Goal: Task Accomplishment & Management: Use online tool/utility

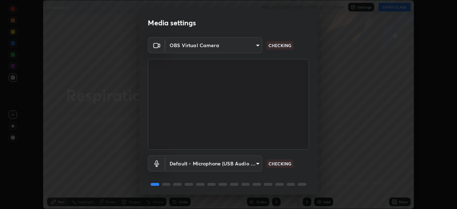
scroll to position [25, 0]
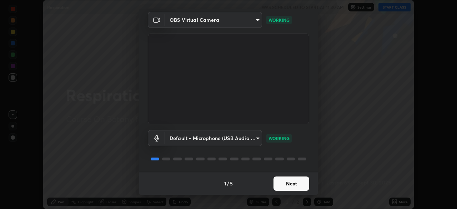
click at [284, 182] on button "Next" at bounding box center [292, 184] width 36 height 14
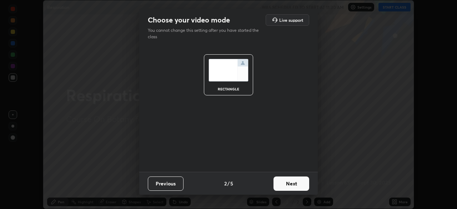
scroll to position [0, 0]
click at [284, 182] on button "Next" at bounding box center [292, 184] width 36 height 14
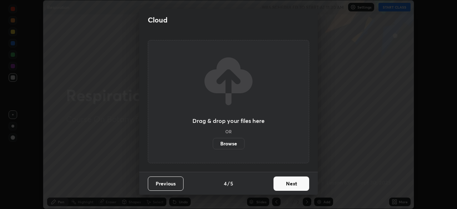
click at [284, 185] on button "Next" at bounding box center [292, 184] width 36 height 14
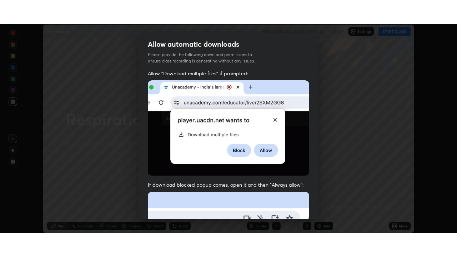
scroll to position [171, 0]
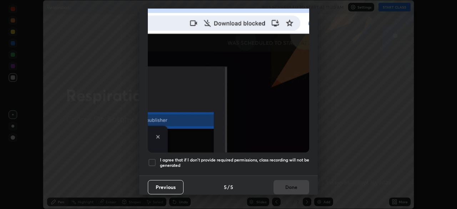
click at [152, 160] on div at bounding box center [152, 162] width 9 height 9
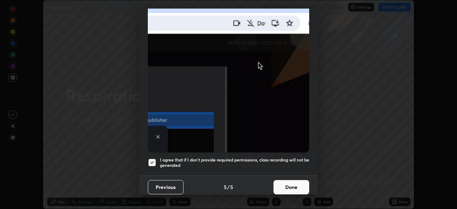
click at [291, 182] on button "Done" at bounding box center [292, 187] width 36 height 14
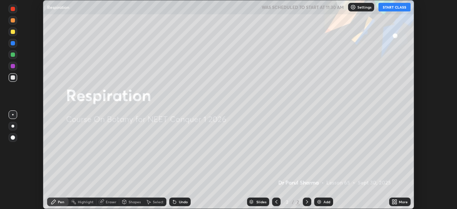
click at [394, 9] on button "START CLASS" at bounding box center [395, 7] width 32 height 9
click at [393, 201] on icon at bounding box center [394, 201] width 2 height 2
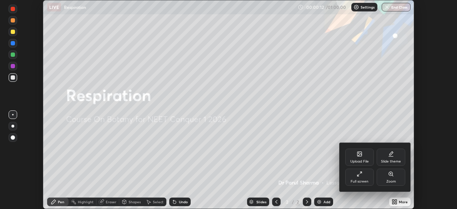
click at [363, 177] on div "Full screen" at bounding box center [360, 177] width 29 height 17
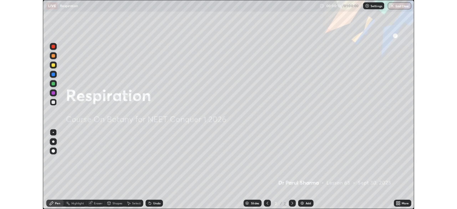
scroll to position [257, 457]
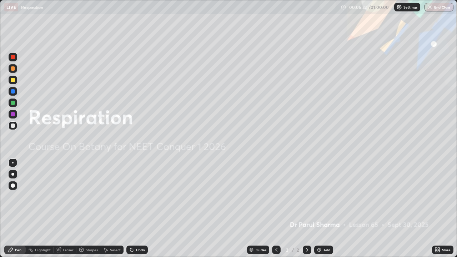
click at [437, 209] on icon at bounding box center [437, 249] width 2 height 2
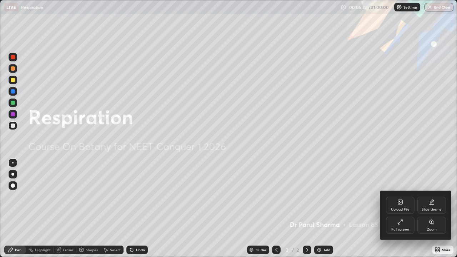
click at [399, 203] on icon at bounding box center [400, 202] width 4 height 4
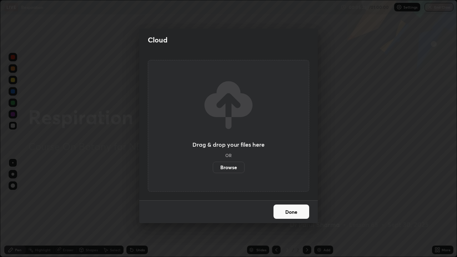
click at [230, 168] on label "Browse" at bounding box center [229, 167] width 32 height 11
click at [213, 168] on input "Browse" at bounding box center [213, 167] width 0 height 11
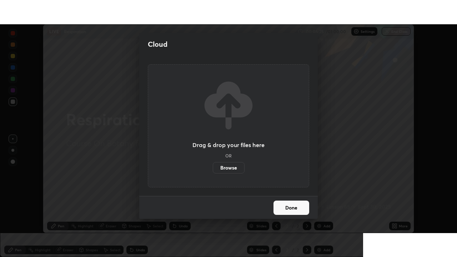
scroll to position [35531, 35282]
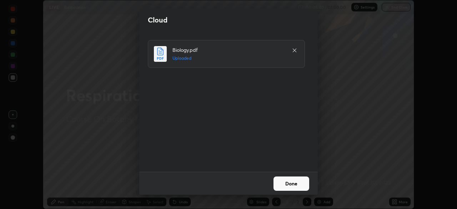
click at [296, 183] on button "Done" at bounding box center [292, 184] width 36 height 14
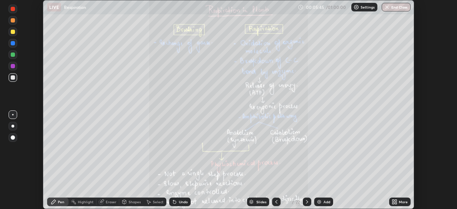
click at [394, 201] on icon at bounding box center [394, 201] width 2 height 2
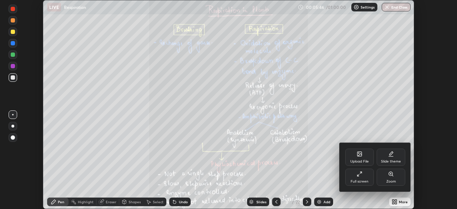
click at [358, 176] on icon at bounding box center [358, 175] width 1 height 1
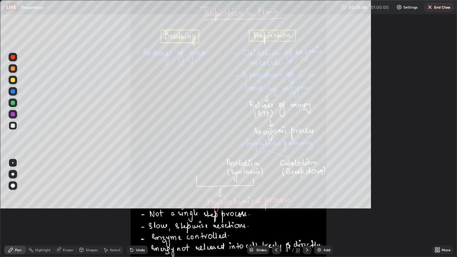
scroll to position [257, 457]
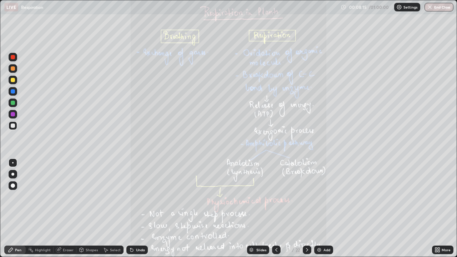
click at [307, 209] on icon at bounding box center [308, 250] width 6 height 6
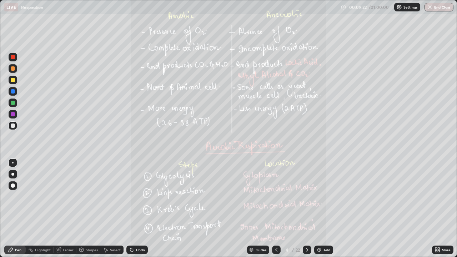
click at [305, 209] on icon at bounding box center [308, 250] width 6 height 6
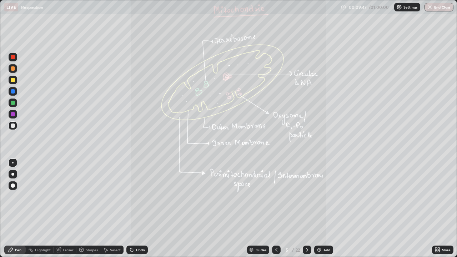
click at [276, 209] on icon at bounding box center [277, 250] width 2 height 4
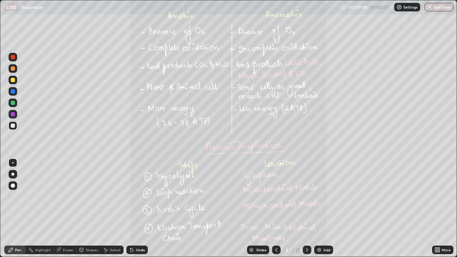
click at [307, 209] on icon at bounding box center [308, 250] width 6 height 6
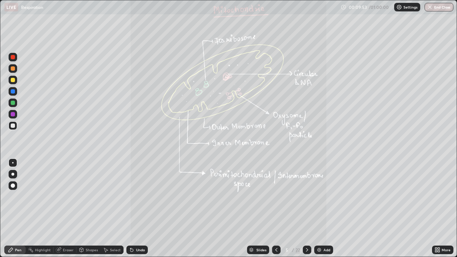
click at [307, 209] on icon at bounding box center [308, 250] width 6 height 6
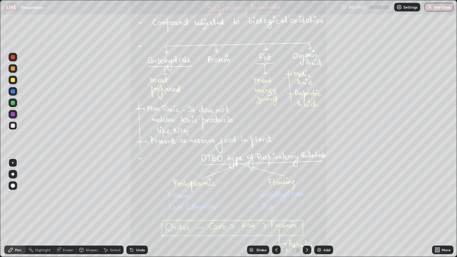
click at [276, 209] on icon at bounding box center [277, 250] width 6 height 6
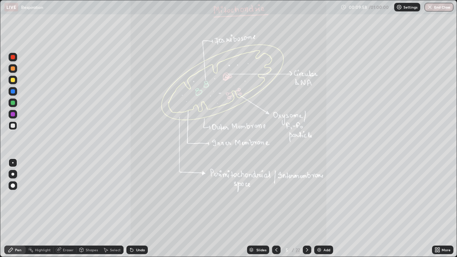
click at [275, 209] on div at bounding box center [276, 250] width 9 height 9
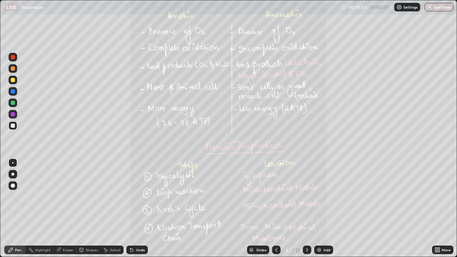
click at [306, 209] on icon at bounding box center [307, 250] width 2 height 4
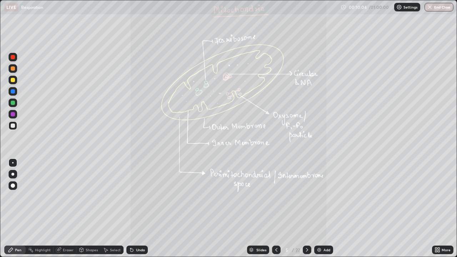
click at [307, 209] on icon at bounding box center [308, 250] width 6 height 6
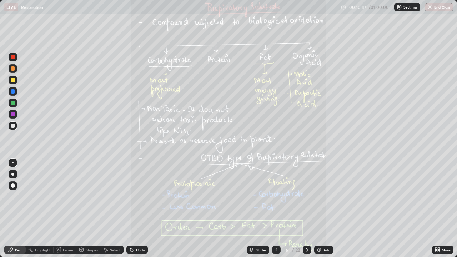
click at [307, 209] on icon at bounding box center [308, 250] width 6 height 6
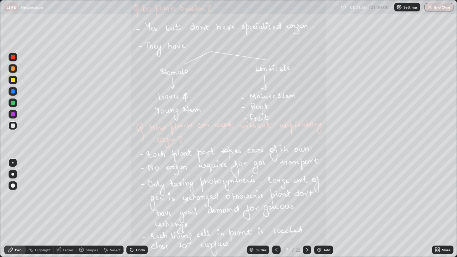
click at [307, 209] on icon at bounding box center [308, 250] width 6 height 6
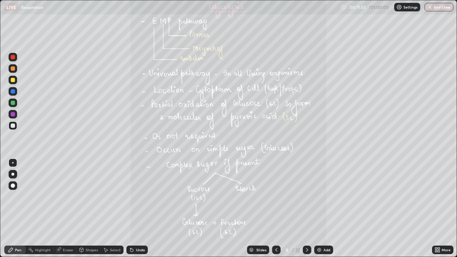
click at [306, 209] on icon at bounding box center [308, 250] width 6 height 6
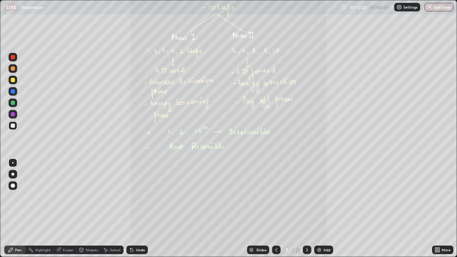
click at [307, 209] on icon at bounding box center [308, 250] width 6 height 6
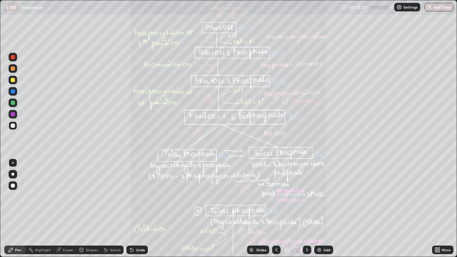
click at [307, 209] on icon at bounding box center [307, 250] width 2 height 4
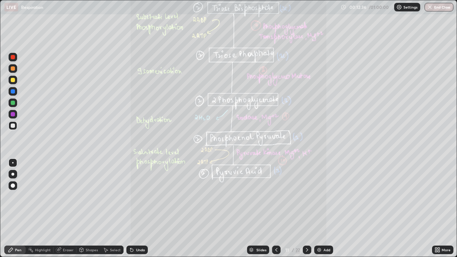
click at [306, 209] on icon at bounding box center [308, 250] width 6 height 6
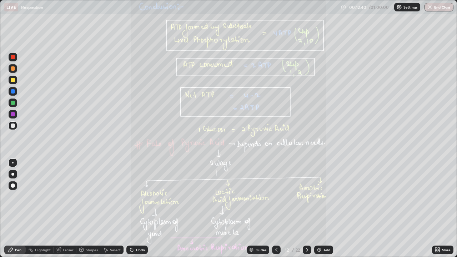
click at [276, 209] on icon at bounding box center [277, 250] width 6 height 6
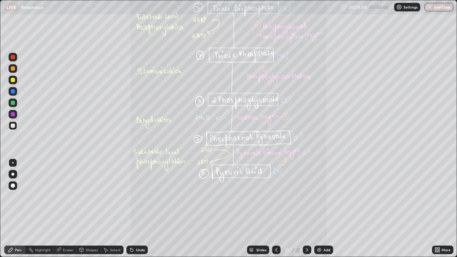
click at [272, 209] on div at bounding box center [276, 250] width 9 height 9
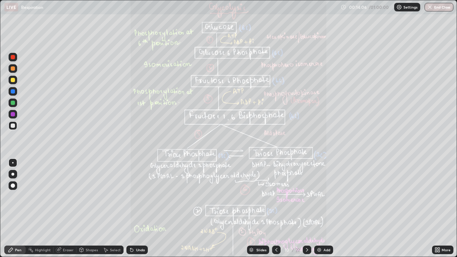
click at [307, 209] on icon at bounding box center [308, 250] width 6 height 6
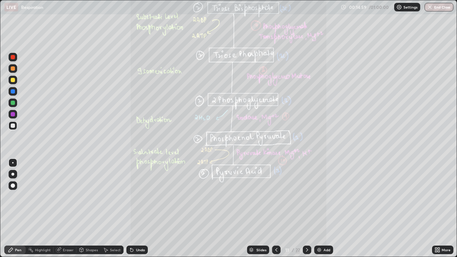
click at [303, 209] on div at bounding box center [307, 250] width 9 height 9
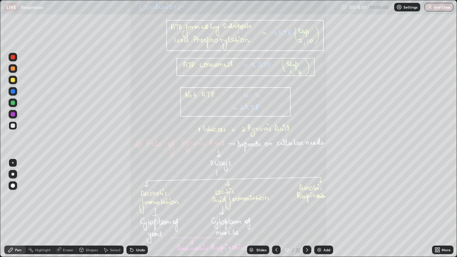
click at [439, 209] on icon at bounding box center [439, 252] width 2 height 2
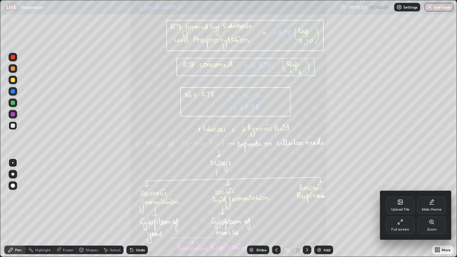
click at [435, 209] on div "Zoom" at bounding box center [432, 230] width 10 height 4
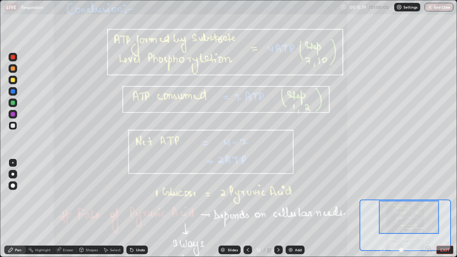
click at [247, 209] on icon at bounding box center [248, 250] width 6 height 6
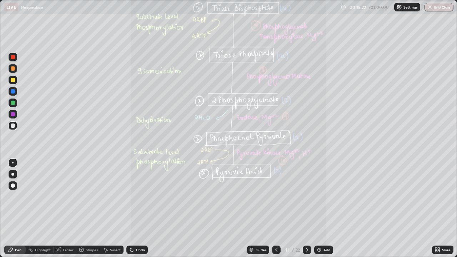
click at [276, 209] on icon at bounding box center [277, 250] width 6 height 6
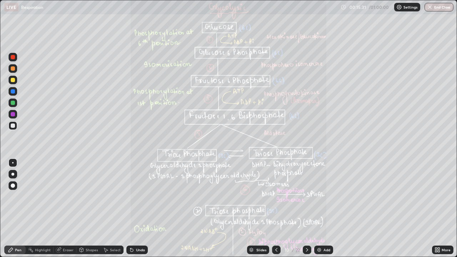
click at [303, 209] on div at bounding box center [307, 250] width 9 height 9
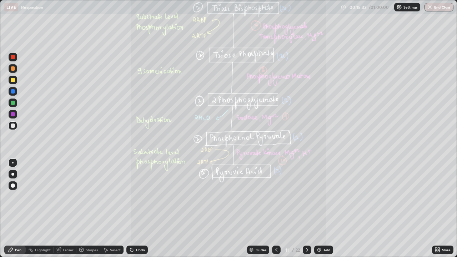
click at [307, 209] on icon at bounding box center [308, 250] width 6 height 6
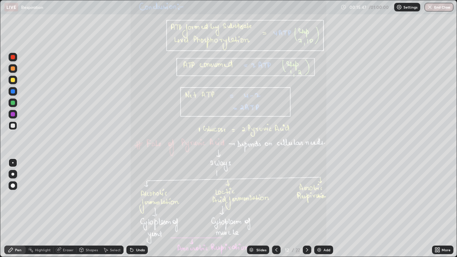
click at [276, 209] on icon at bounding box center [277, 250] width 6 height 6
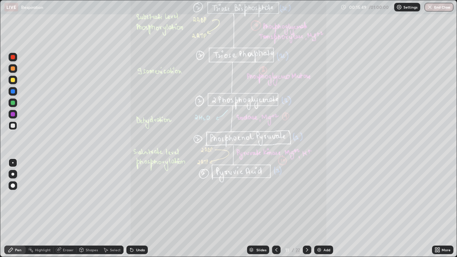
click at [276, 209] on icon at bounding box center [277, 250] width 6 height 6
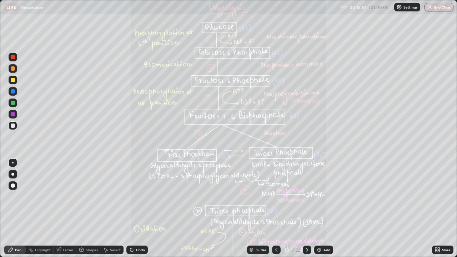
click at [307, 209] on icon at bounding box center [308, 250] width 6 height 6
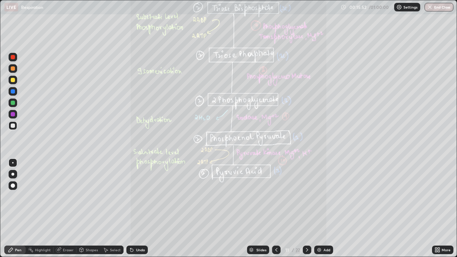
click at [305, 209] on icon at bounding box center [308, 250] width 6 height 6
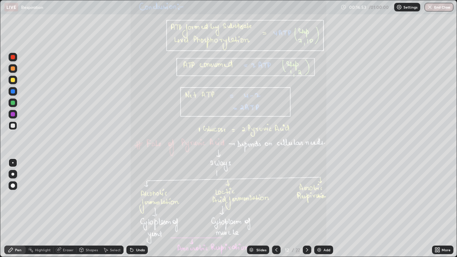
click at [436, 209] on icon at bounding box center [437, 249] width 2 height 2
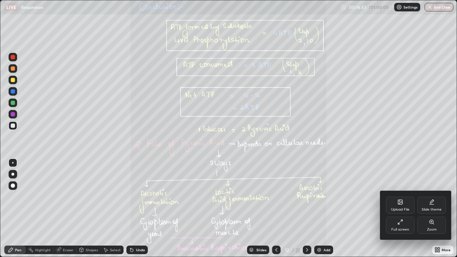
click at [431, 209] on icon at bounding box center [432, 222] width 4 height 4
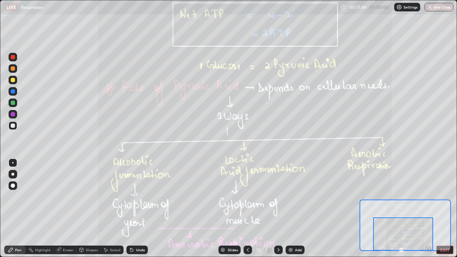
click at [277, 209] on icon at bounding box center [279, 250] width 6 height 6
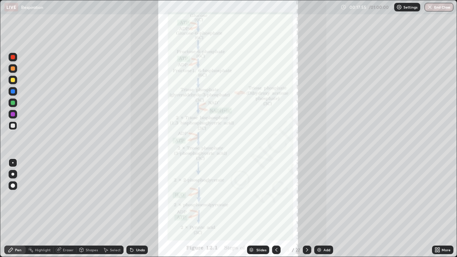
click at [307, 209] on icon at bounding box center [308, 250] width 6 height 6
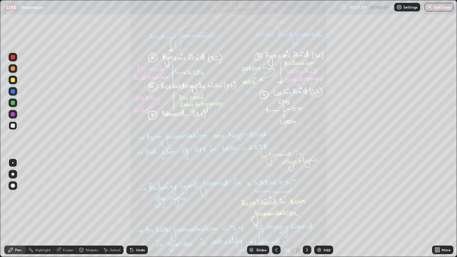
click at [437, 209] on icon at bounding box center [437, 252] width 2 height 2
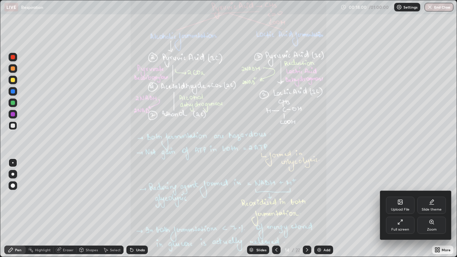
click at [432, 209] on div "Zoom" at bounding box center [432, 225] width 29 height 17
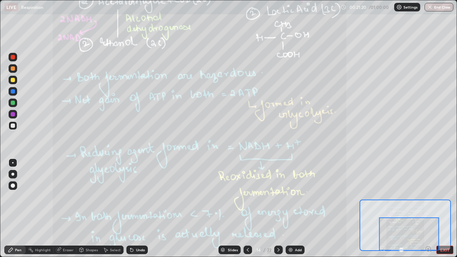
click at [278, 209] on icon at bounding box center [279, 250] width 2 height 4
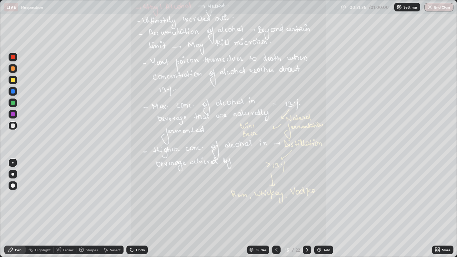
click at [436, 209] on icon at bounding box center [437, 249] width 2 height 2
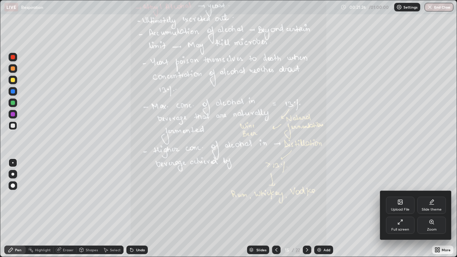
click at [431, 209] on div "Zoom" at bounding box center [432, 225] width 29 height 17
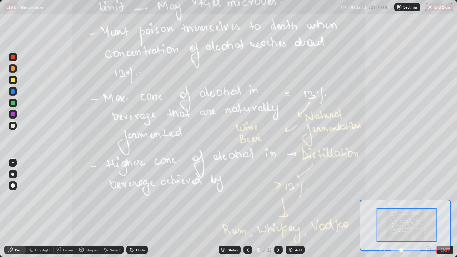
click at [244, 209] on div at bounding box center [248, 250] width 9 height 9
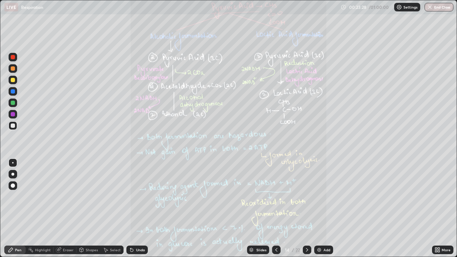
click at [306, 209] on icon at bounding box center [308, 250] width 6 height 6
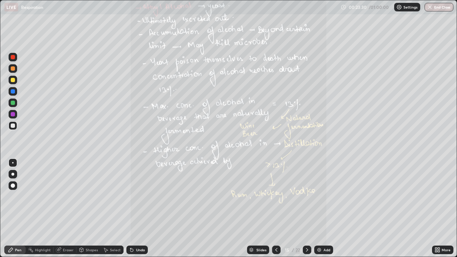
click at [276, 209] on icon at bounding box center [277, 250] width 6 height 6
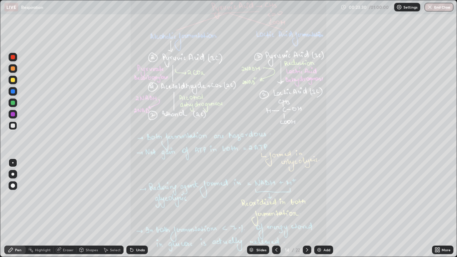
click at [276, 209] on icon at bounding box center [277, 250] width 6 height 6
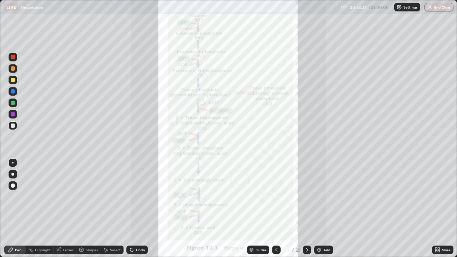
click at [306, 209] on icon at bounding box center [308, 250] width 6 height 6
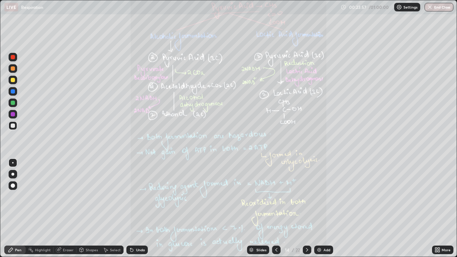
click at [276, 209] on icon at bounding box center [277, 250] width 6 height 6
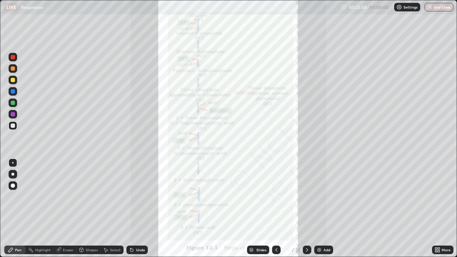
click at [276, 209] on icon at bounding box center [277, 250] width 6 height 6
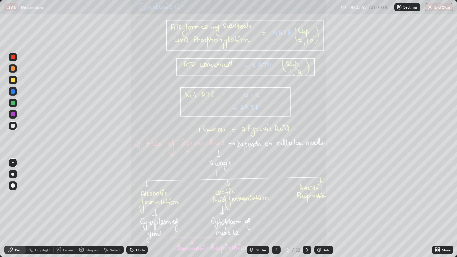
click at [276, 209] on icon at bounding box center [277, 250] width 6 height 6
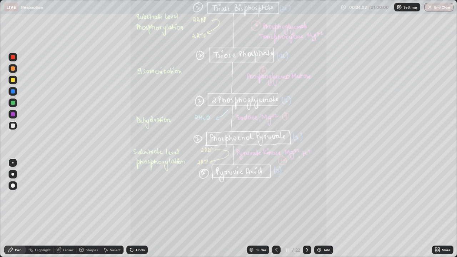
click at [276, 209] on icon at bounding box center [277, 250] width 6 height 6
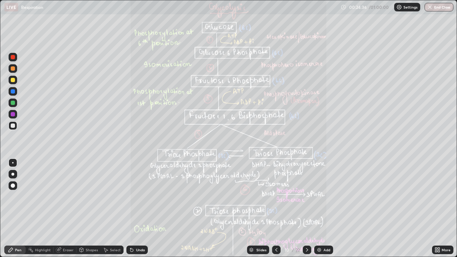
click at [306, 209] on icon at bounding box center [308, 250] width 6 height 6
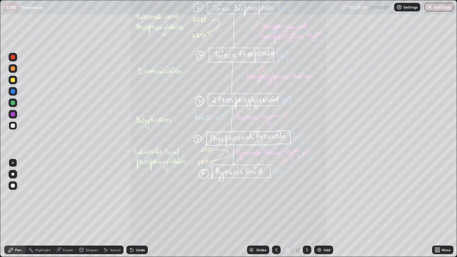
click at [303, 209] on div at bounding box center [307, 250] width 9 height 9
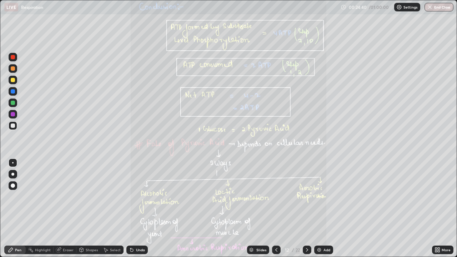
click at [307, 209] on icon at bounding box center [308, 250] width 6 height 6
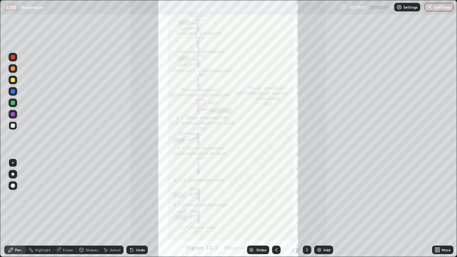
click at [306, 209] on icon at bounding box center [308, 250] width 6 height 6
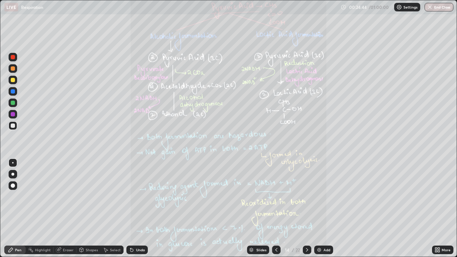
click at [303, 209] on div at bounding box center [307, 250] width 9 height 9
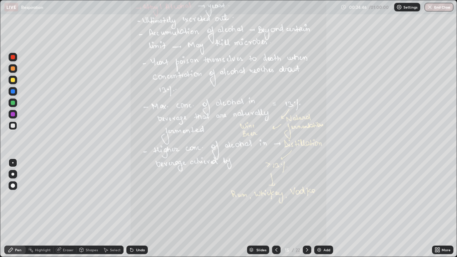
click at [305, 209] on icon at bounding box center [308, 250] width 6 height 6
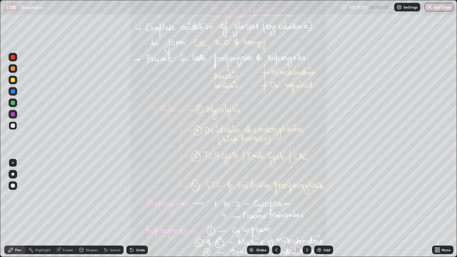
click at [437, 209] on icon at bounding box center [438, 250] width 6 height 6
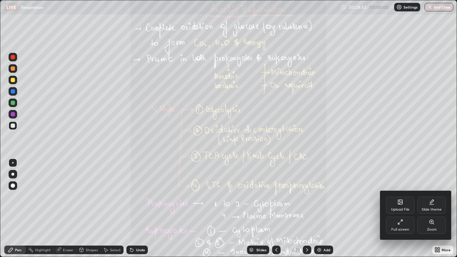
click at [430, 209] on div "Zoom" at bounding box center [432, 225] width 29 height 17
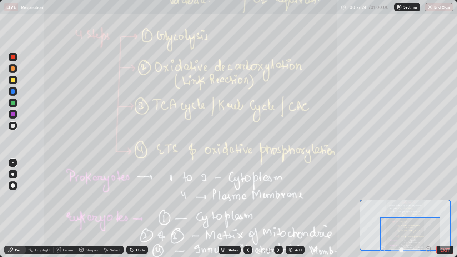
click at [277, 209] on icon at bounding box center [279, 250] width 6 height 6
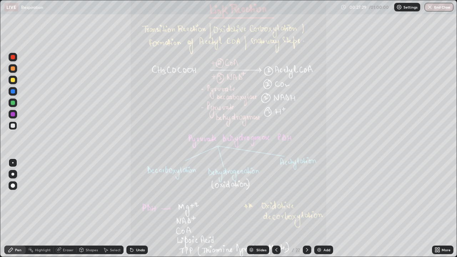
click at [437, 209] on icon at bounding box center [437, 252] width 2 height 2
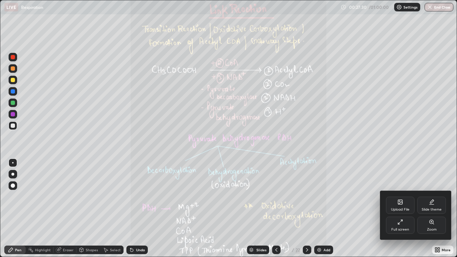
click at [430, 209] on icon at bounding box center [432, 222] width 4 height 4
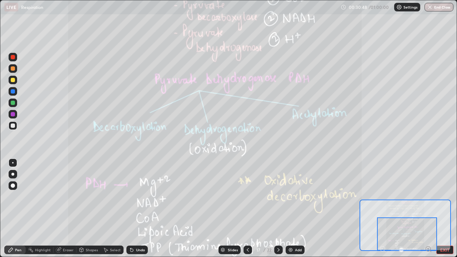
click at [411, 209] on div at bounding box center [407, 234] width 60 height 33
click at [278, 209] on icon at bounding box center [279, 250] width 2 height 4
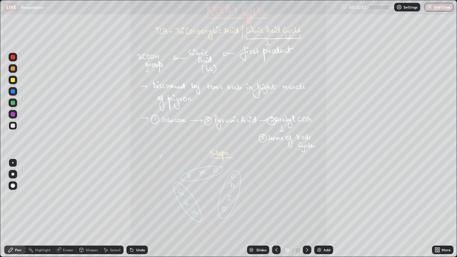
click at [307, 209] on icon at bounding box center [308, 250] width 6 height 6
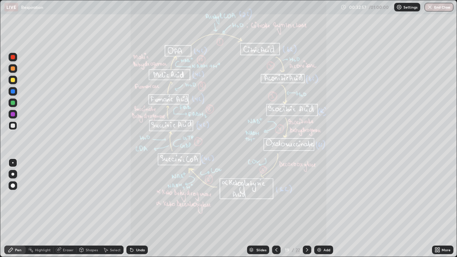
click at [273, 209] on div at bounding box center [276, 250] width 9 height 9
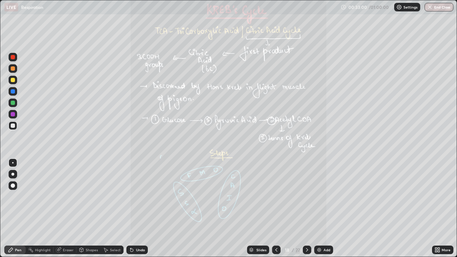
click at [308, 209] on icon at bounding box center [308, 250] width 6 height 6
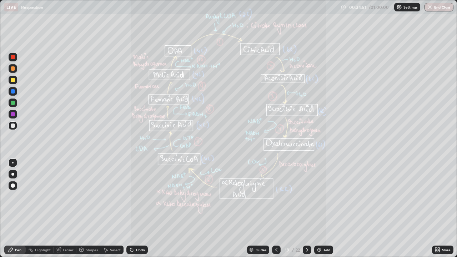
click at [307, 209] on icon at bounding box center [307, 250] width 2 height 4
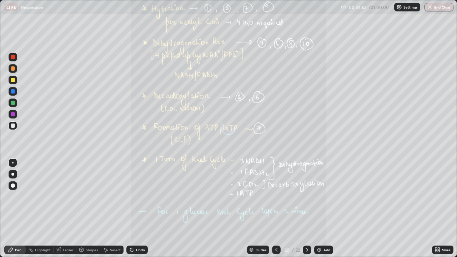
click at [306, 209] on icon at bounding box center [308, 250] width 6 height 6
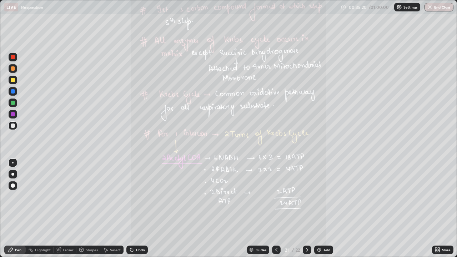
click at [275, 209] on icon at bounding box center [277, 250] width 6 height 6
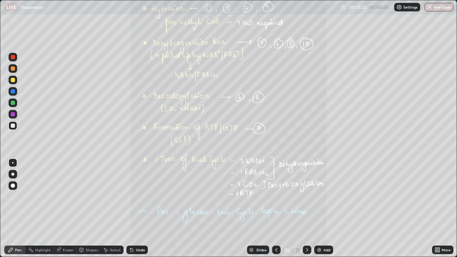
click at [307, 209] on icon at bounding box center [308, 250] width 6 height 6
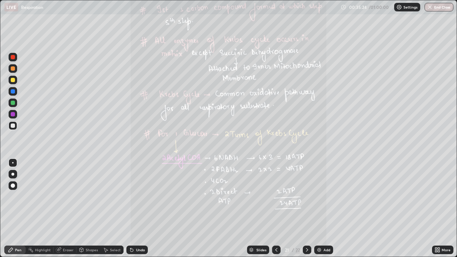
click at [257, 209] on div "Slides" at bounding box center [262, 250] width 10 height 4
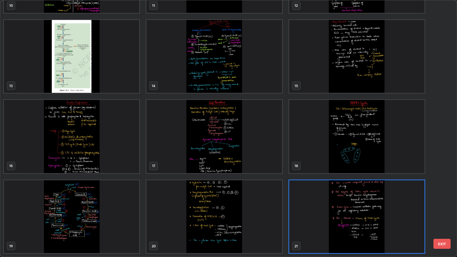
scroll to position [254, 453]
click at [108, 209] on img "grid" at bounding box center [71, 216] width 135 height 73
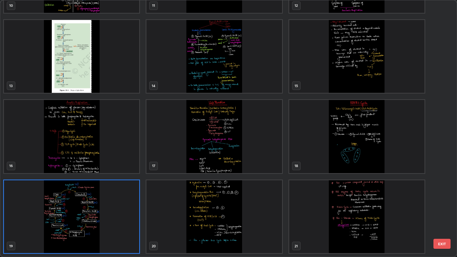
click at [108, 209] on img "grid" at bounding box center [71, 216] width 135 height 73
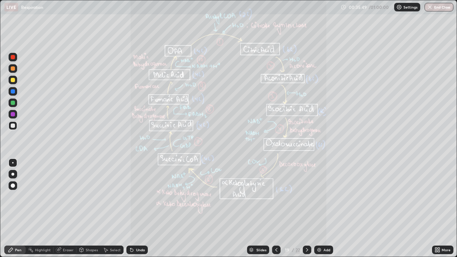
click at [305, 209] on icon at bounding box center [308, 250] width 6 height 6
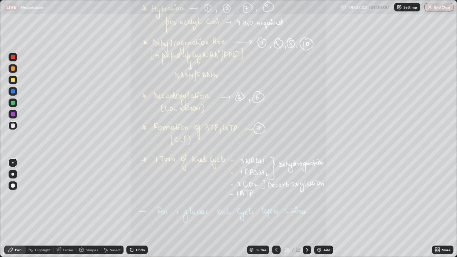
click at [275, 209] on icon at bounding box center [277, 250] width 6 height 6
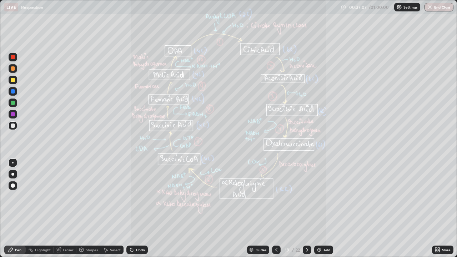
click at [436, 209] on icon at bounding box center [437, 252] width 2 height 2
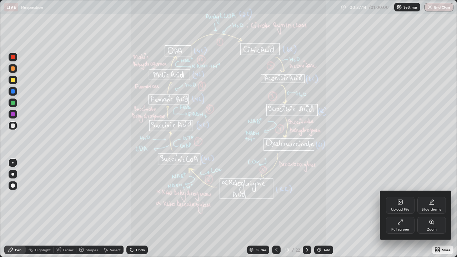
click at [311, 209] on div at bounding box center [228, 128] width 457 height 257
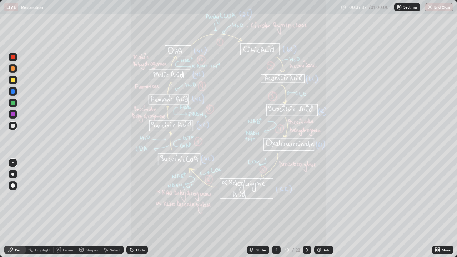
click at [307, 209] on icon at bounding box center [308, 250] width 6 height 6
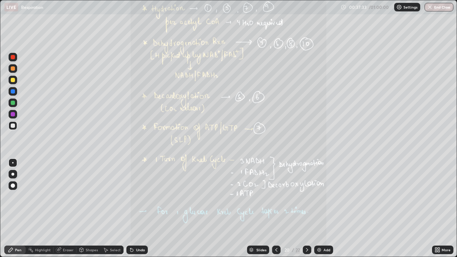
click at [276, 209] on icon at bounding box center [277, 250] width 6 height 6
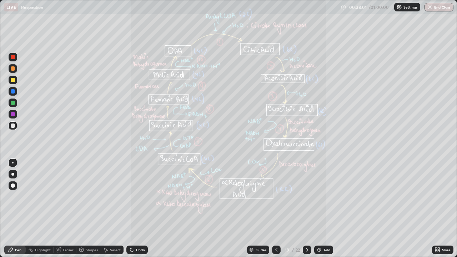
click at [305, 209] on icon at bounding box center [308, 250] width 6 height 6
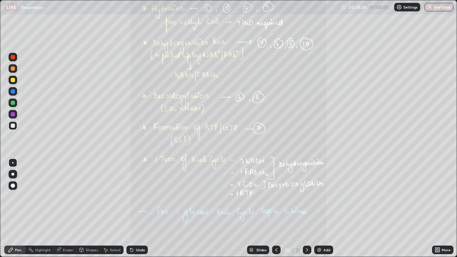
click at [276, 209] on icon at bounding box center [277, 250] width 6 height 6
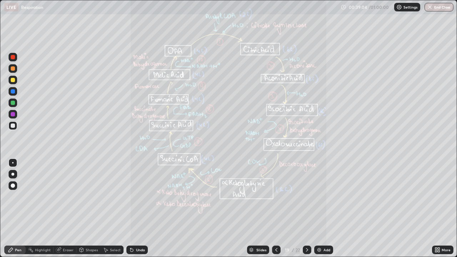
click at [439, 209] on div "More" at bounding box center [442, 250] width 21 height 9
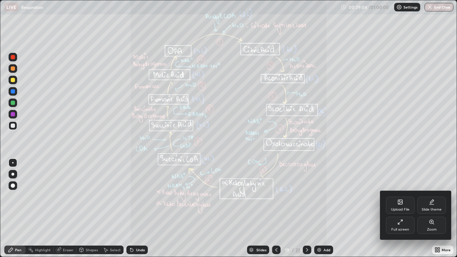
click at [433, 209] on icon at bounding box center [432, 222] width 4 height 4
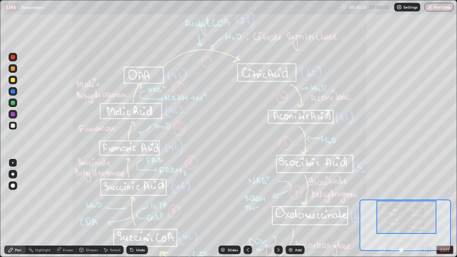
click at [418, 209] on div at bounding box center [407, 217] width 60 height 33
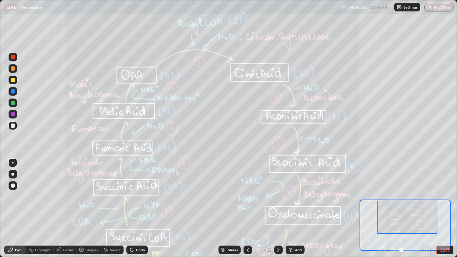
click at [278, 209] on icon at bounding box center [279, 250] width 6 height 6
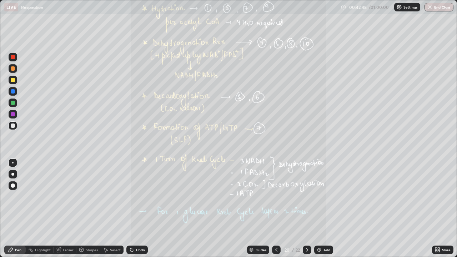
click at [272, 209] on div at bounding box center [276, 250] width 9 height 9
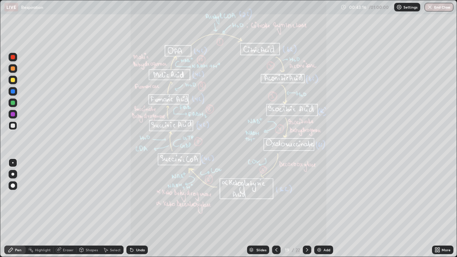
click at [306, 209] on icon at bounding box center [308, 250] width 6 height 6
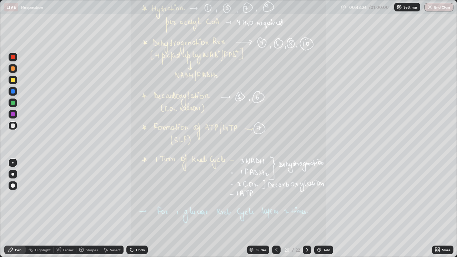
click at [272, 209] on div at bounding box center [276, 250] width 9 height 9
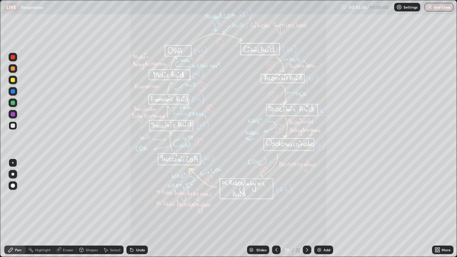
click at [307, 209] on icon at bounding box center [308, 250] width 6 height 6
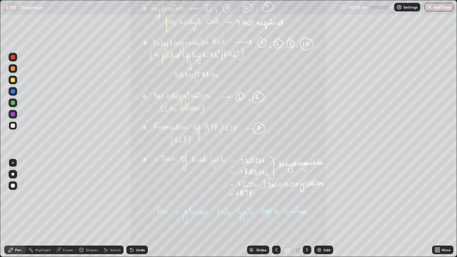
click at [276, 209] on icon at bounding box center [277, 250] width 6 height 6
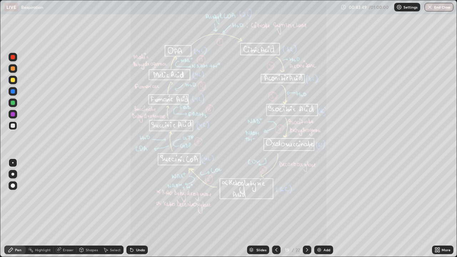
click at [306, 209] on icon at bounding box center [308, 250] width 6 height 6
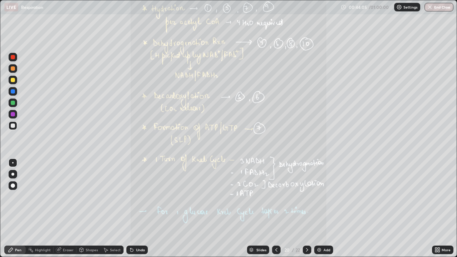
click at [275, 209] on icon at bounding box center [277, 250] width 6 height 6
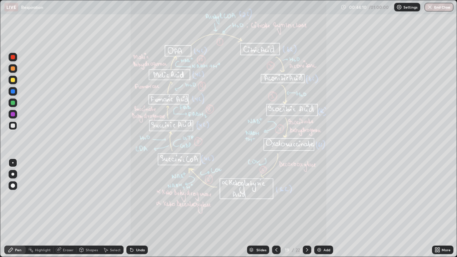
click at [274, 209] on div at bounding box center [276, 250] width 9 height 9
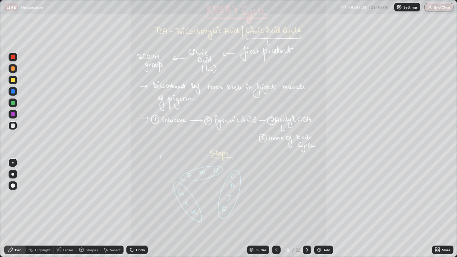
click at [306, 209] on div at bounding box center [307, 250] width 9 height 9
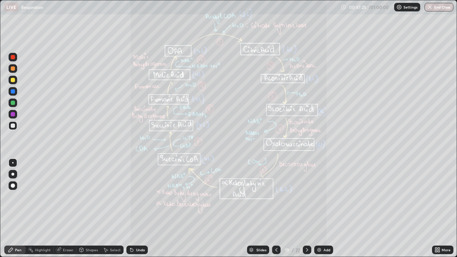
click at [307, 209] on icon at bounding box center [308, 250] width 6 height 6
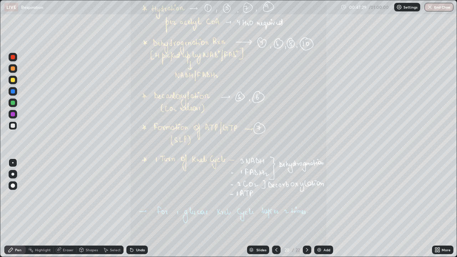
click at [276, 209] on icon at bounding box center [277, 250] width 6 height 6
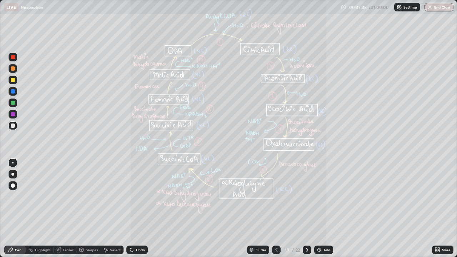
click at [306, 209] on icon at bounding box center [308, 250] width 6 height 6
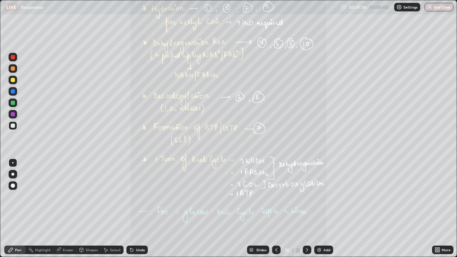
click at [279, 209] on div at bounding box center [276, 250] width 9 height 9
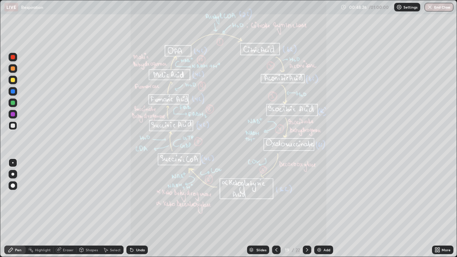
click at [275, 209] on icon at bounding box center [277, 250] width 6 height 6
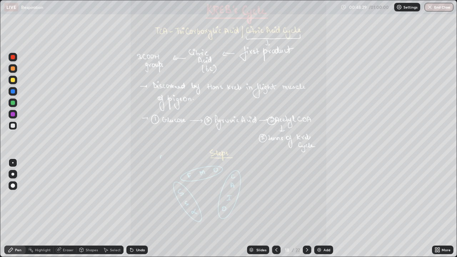
click at [307, 209] on icon at bounding box center [308, 250] width 6 height 6
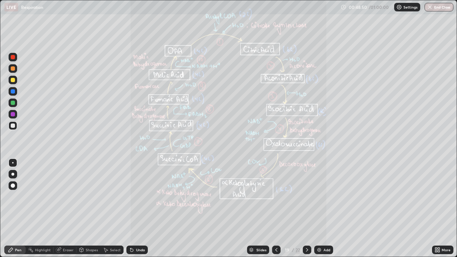
click at [307, 209] on icon at bounding box center [307, 250] width 2 height 4
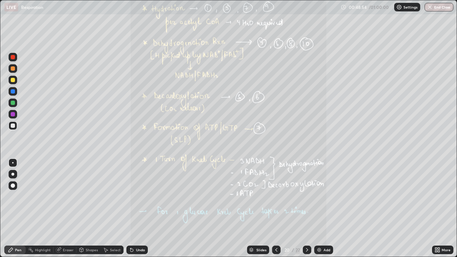
click at [276, 209] on icon at bounding box center [277, 250] width 6 height 6
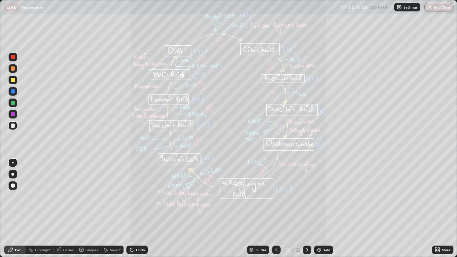
click at [306, 209] on icon at bounding box center [307, 250] width 2 height 4
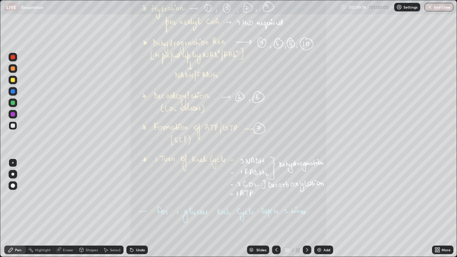
click at [273, 209] on div at bounding box center [276, 250] width 9 height 9
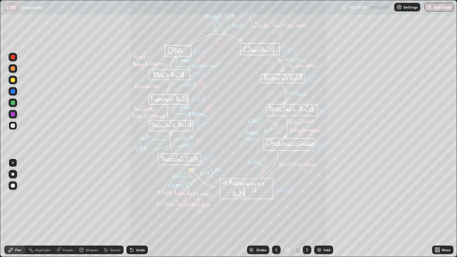
click at [305, 209] on icon at bounding box center [308, 250] width 6 height 6
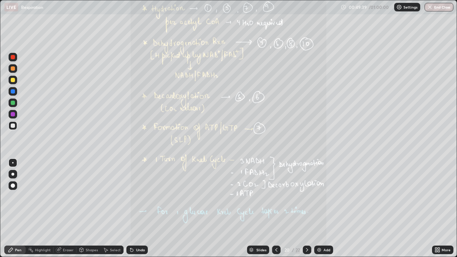
click at [276, 209] on icon at bounding box center [277, 250] width 6 height 6
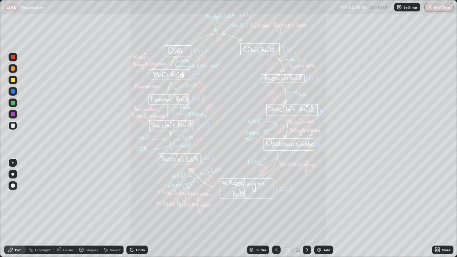
click at [307, 209] on icon at bounding box center [308, 250] width 6 height 6
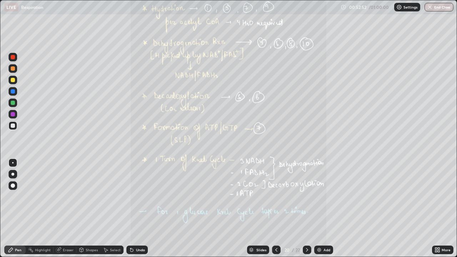
click at [307, 209] on icon at bounding box center [308, 250] width 6 height 6
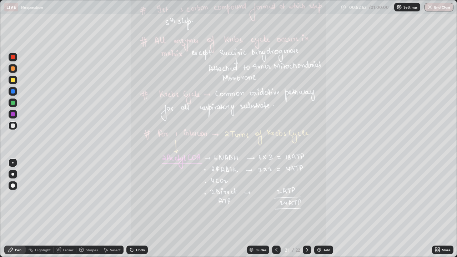
click at [306, 209] on icon at bounding box center [308, 250] width 6 height 6
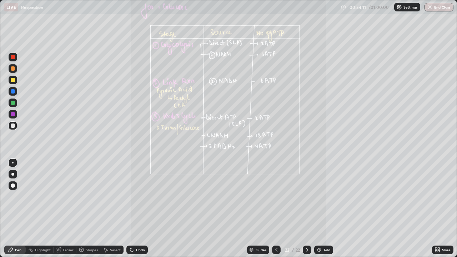
click at [275, 209] on icon at bounding box center [277, 250] width 6 height 6
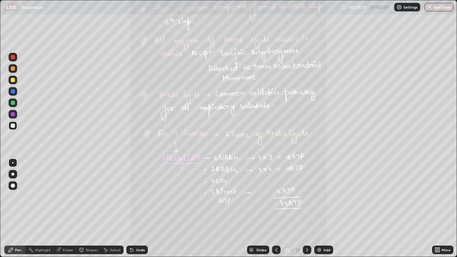
click at [273, 209] on div at bounding box center [276, 250] width 9 height 9
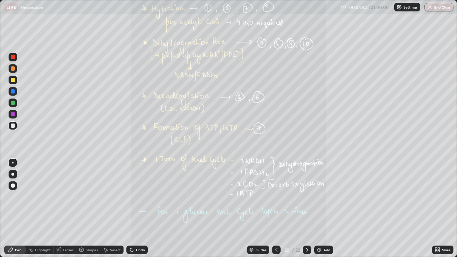
click at [307, 209] on icon at bounding box center [308, 250] width 6 height 6
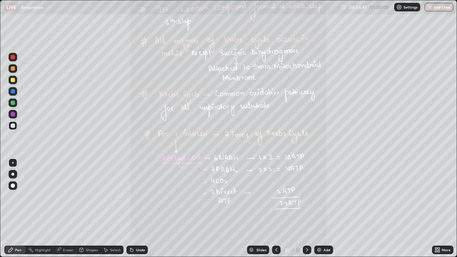
click at [437, 209] on icon at bounding box center [437, 249] width 2 height 2
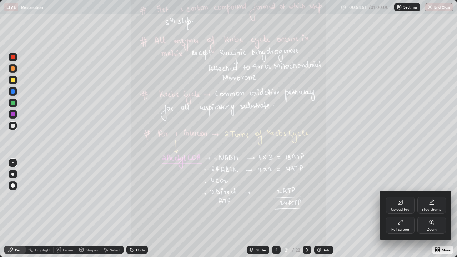
click at [259, 209] on div at bounding box center [228, 128] width 457 height 257
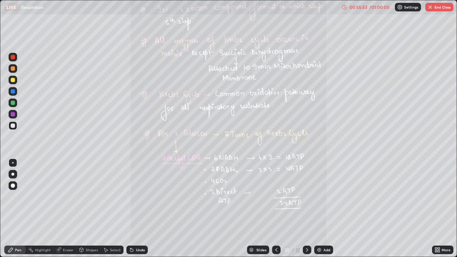
click at [275, 209] on icon at bounding box center [277, 250] width 6 height 6
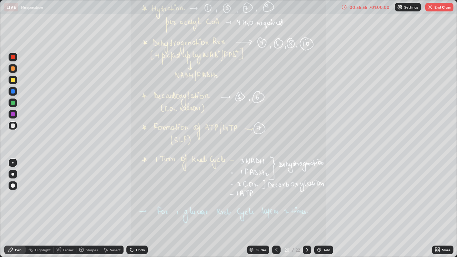
click at [303, 209] on div at bounding box center [307, 250] width 9 height 9
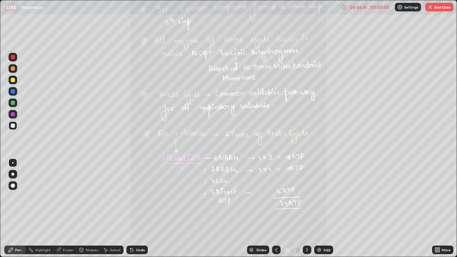
click at [307, 209] on icon at bounding box center [308, 250] width 6 height 6
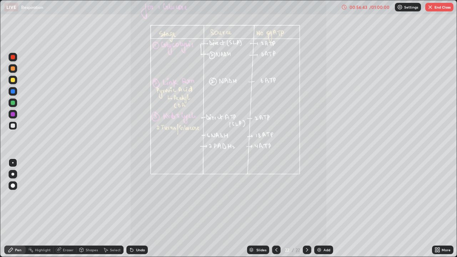
click at [437, 209] on icon at bounding box center [437, 252] width 2 height 2
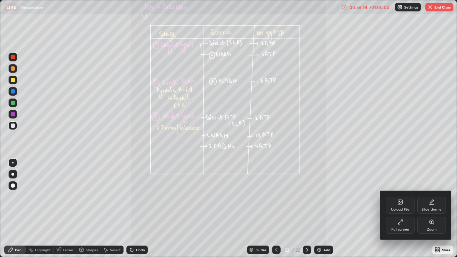
click at [433, 209] on icon at bounding box center [432, 222] width 6 height 6
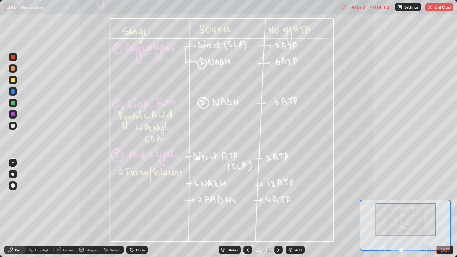
click at [409, 209] on div at bounding box center [406, 219] width 60 height 33
click at [444, 209] on button "EXIT" at bounding box center [445, 250] width 17 height 9
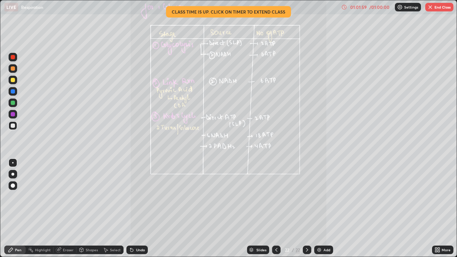
click at [437, 10] on button "End Class" at bounding box center [440, 7] width 28 height 9
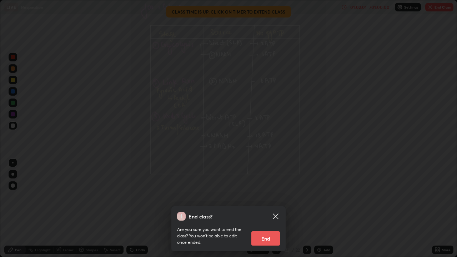
click at [269, 209] on button "End" at bounding box center [266, 239] width 29 height 14
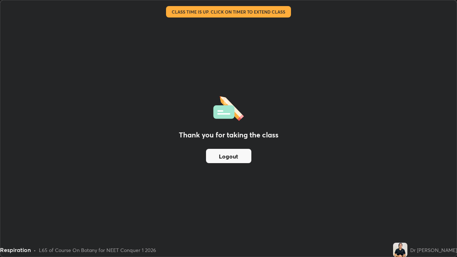
click at [231, 157] on button "Logout" at bounding box center [228, 156] width 45 height 14
click at [234, 157] on button "Logout" at bounding box center [228, 156] width 45 height 14
click at [234, 155] on button "Logout" at bounding box center [228, 156] width 45 height 14
